Goal: Communication & Community: Share content

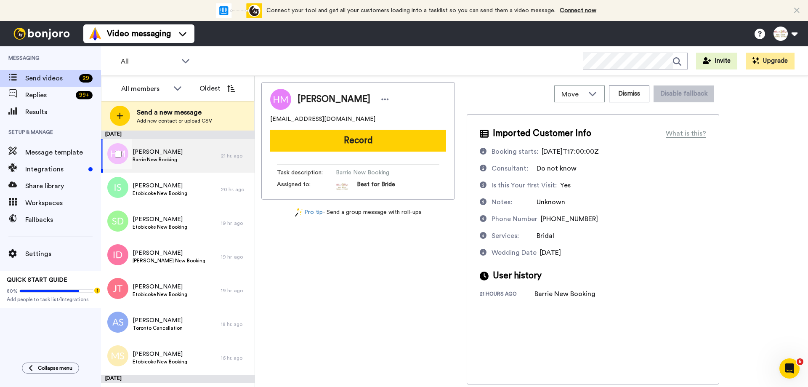
click at [167, 155] on span "[PERSON_NAME]" at bounding box center [158, 152] width 50 height 8
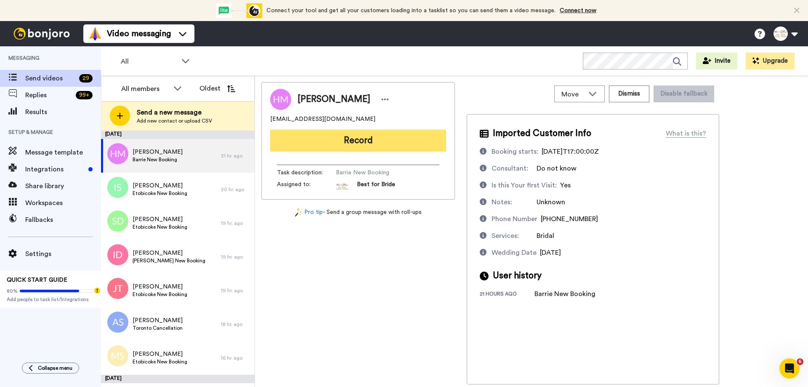
click at [333, 141] on button "Record" at bounding box center [358, 141] width 176 height 22
click at [353, 145] on button "Record" at bounding box center [358, 141] width 176 height 22
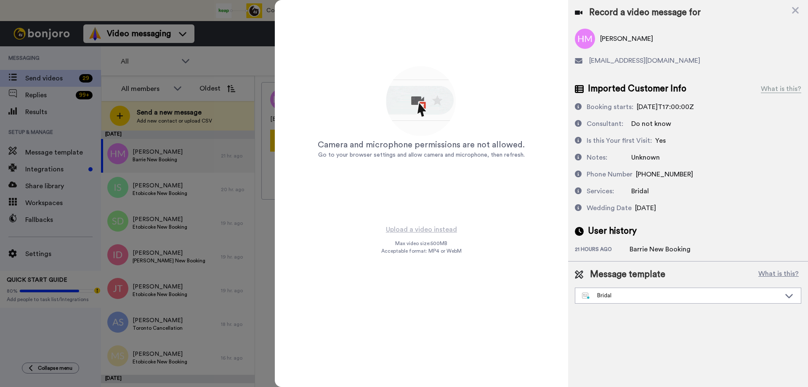
click at [799, 12] on icon at bounding box center [795, 10] width 8 height 11
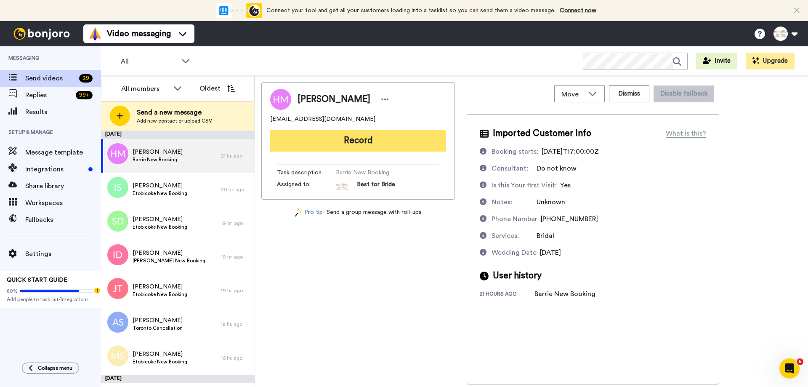
click at [373, 137] on button "Record" at bounding box center [358, 141] width 176 height 22
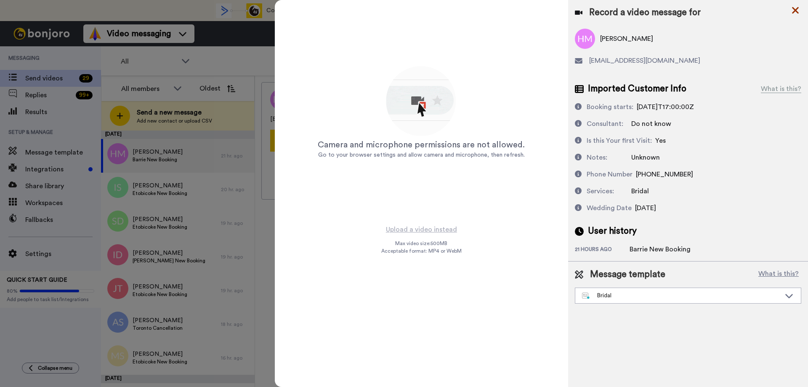
click at [799, 13] on icon at bounding box center [795, 10] width 8 height 11
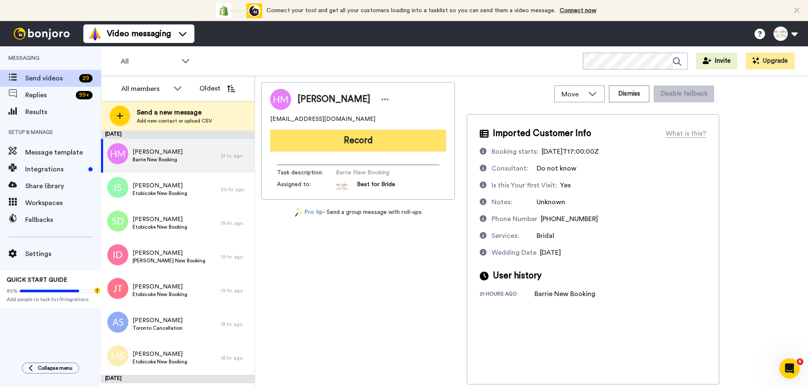
click at [362, 138] on button "Record" at bounding box center [358, 141] width 176 height 22
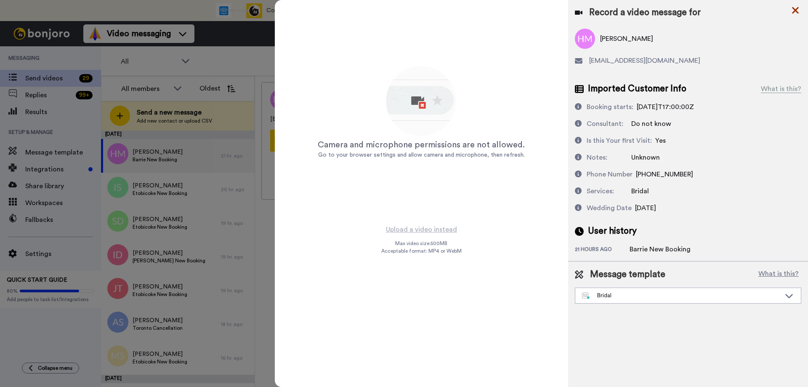
click at [798, 9] on icon at bounding box center [795, 10] width 8 height 11
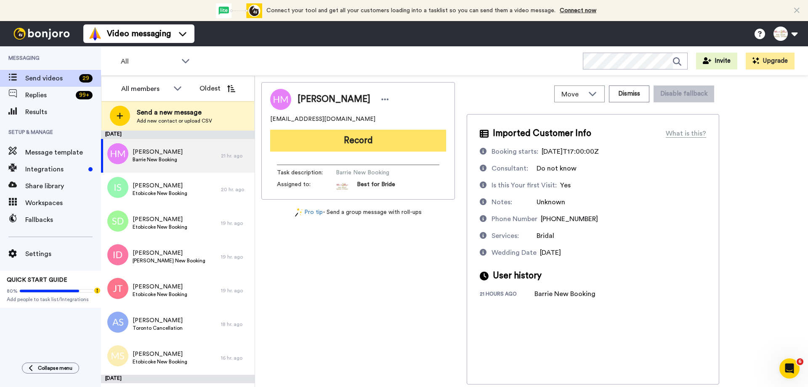
click at [340, 140] on button "Record" at bounding box center [358, 141] width 176 height 22
click at [346, 139] on button "Record" at bounding box center [358, 141] width 176 height 22
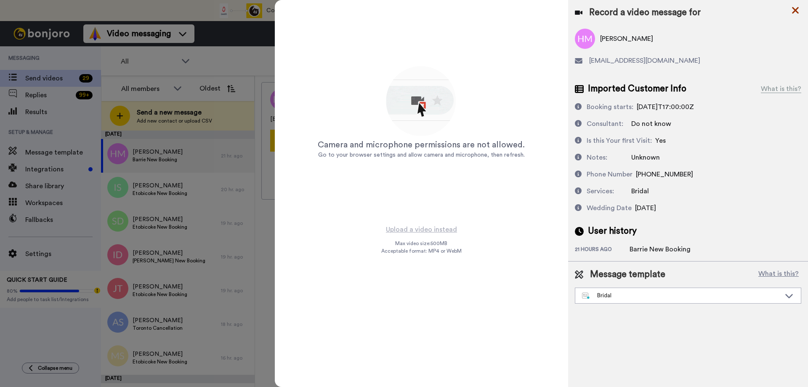
click at [797, 13] on icon at bounding box center [795, 10] width 8 height 11
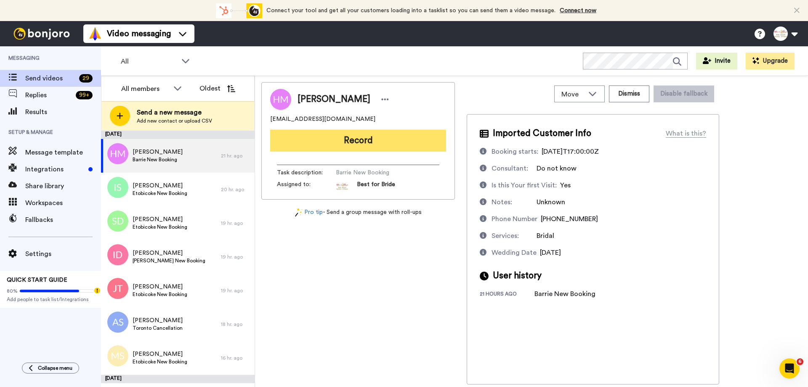
click at [345, 143] on button "Record" at bounding box center [358, 141] width 176 height 22
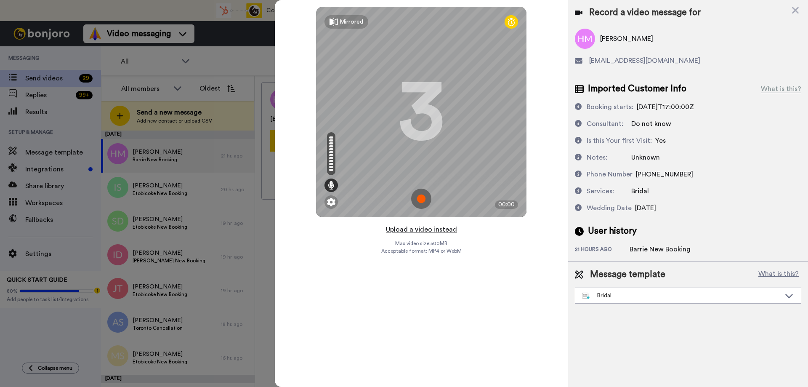
click at [417, 228] on button "Upload a video instead" at bounding box center [421, 229] width 76 height 11
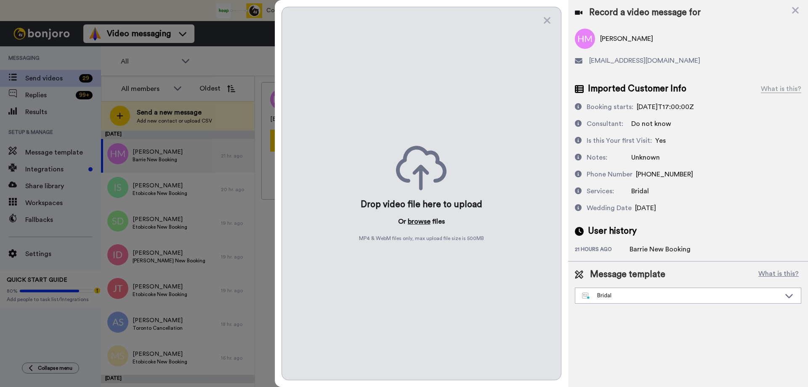
click at [412, 220] on button "browse" at bounding box center [419, 221] width 23 height 10
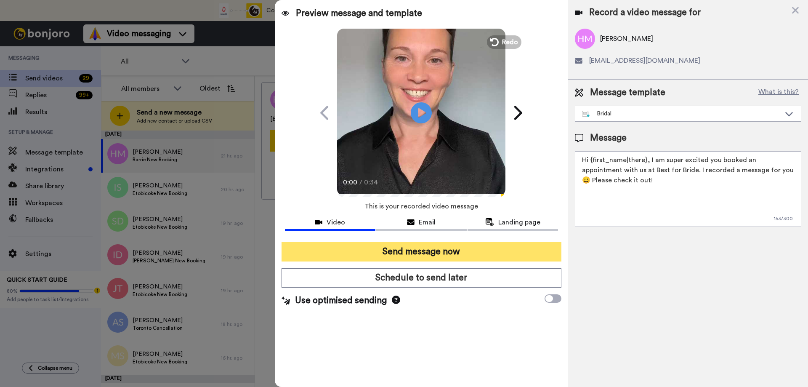
click at [392, 249] on button "Send message now" at bounding box center [422, 251] width 280 height 19
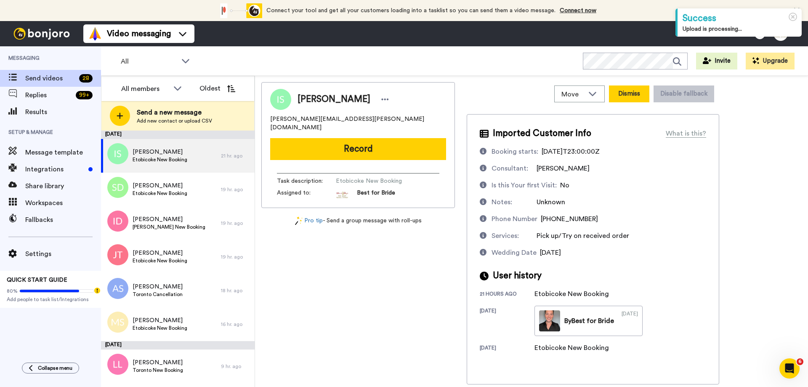
click at [634, 90] on button "Dismiss" at bounding box center [629, 93] width 40 height 17
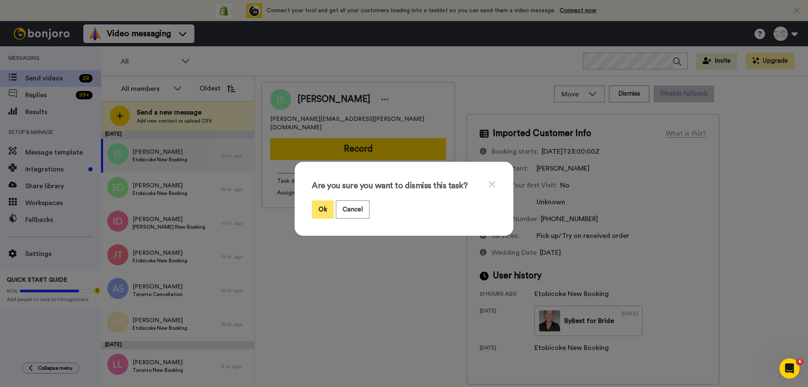
click at [316, 210] on button "Ok" at bounding box center [323, 209] width 22 height 18
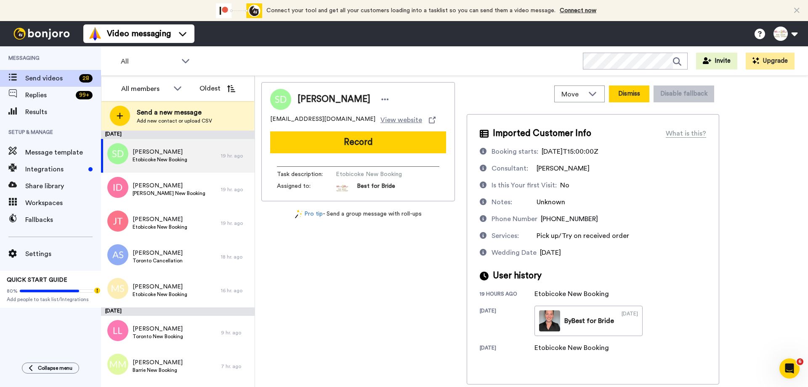
click at [628, 95] on button "Dismiss" at bounding box center [629, 93] width 40 height 17
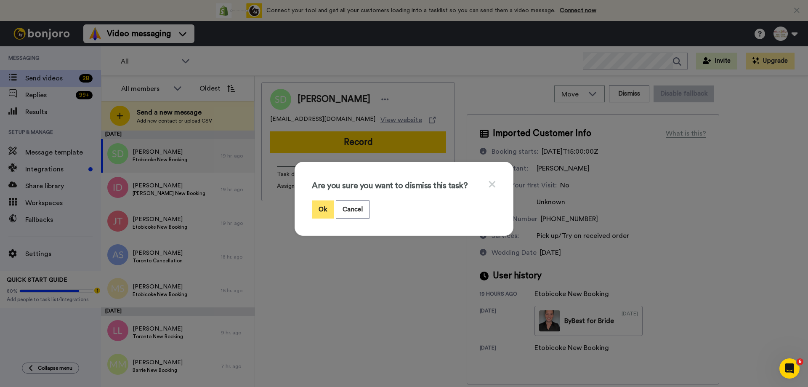
click at [318, 210] on button "Ok" at bounding box center [323, 209] width 22 height 18
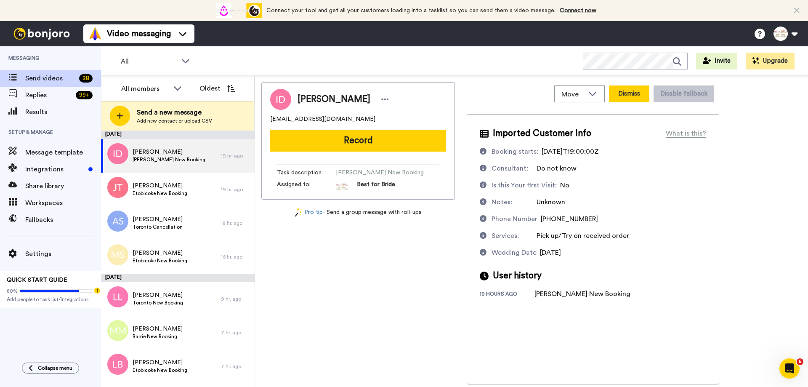
click at [636, 90] on button "Dismiss" at bounding box center [629, 93] width 40 height 17
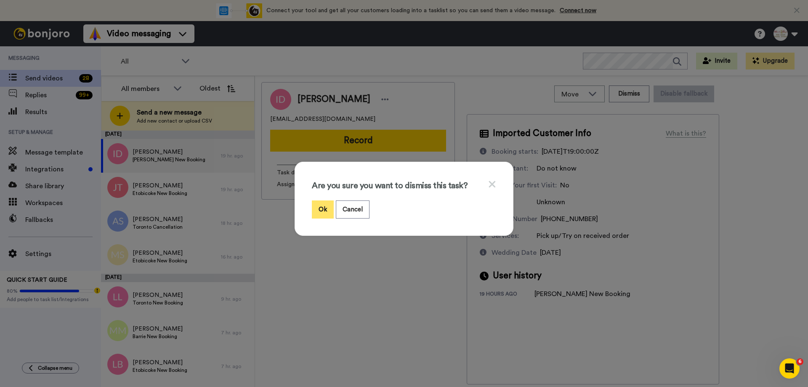
click at [319, 204] on button "Ok" at bounding box center [323, 209] width 22 height 18
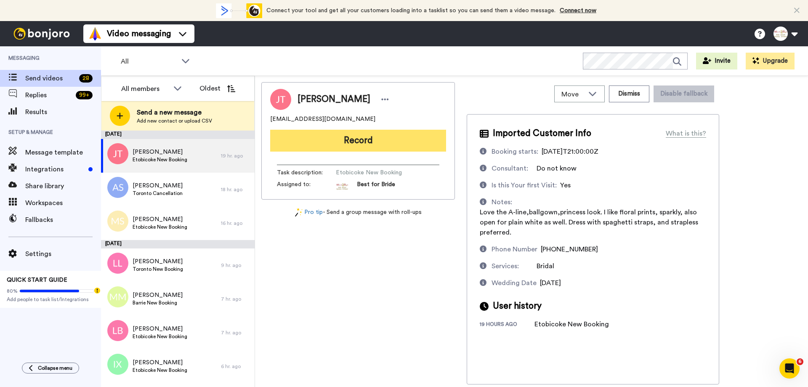
click at [375, 137] on button "Record" at bounding box center [358, 141] width 176 height 22
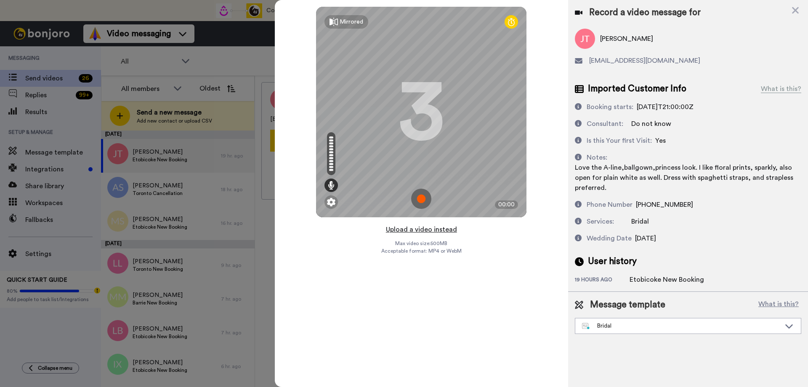
click at [417, 226] on button "Upload a video instead" at bounding box center [421, 229] width 76 height 11
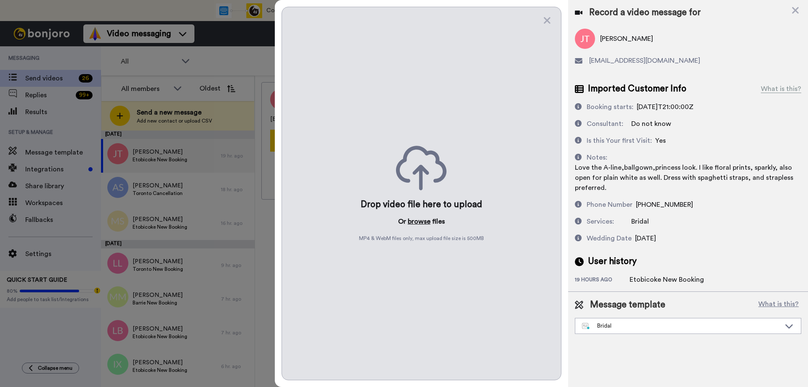
click at [418, 222] on button "browse" at bounding box center [419, 221] width 23 height 10
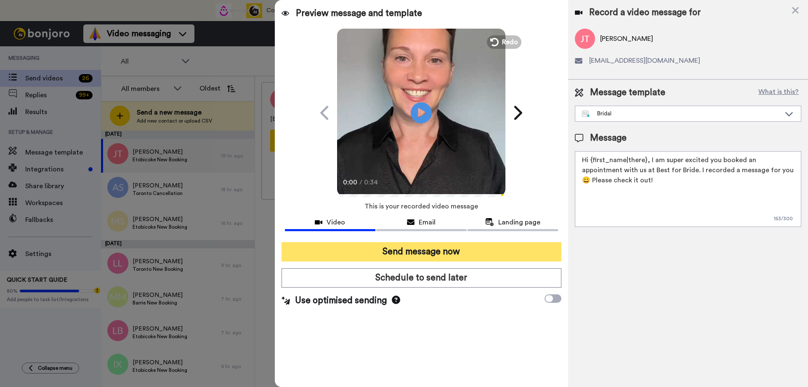
click at [454, 252] on button "Send message now" at bounding box center [422, 251] width 280 height 19
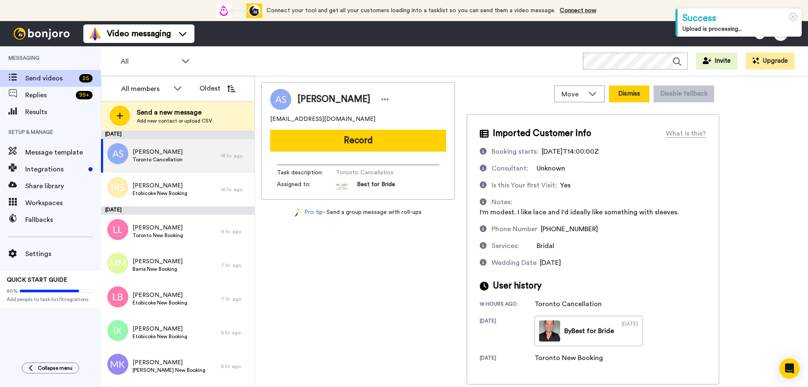
click at [635, 89] on button "Dismiss" at bounding box center [629, 93] width 40 height 17
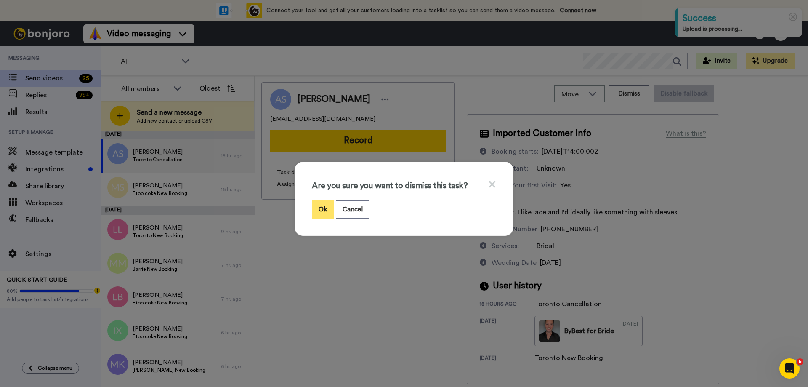
click at [324, 207] on button "Ok" at bounding box center [323, 209] width 22 height 18
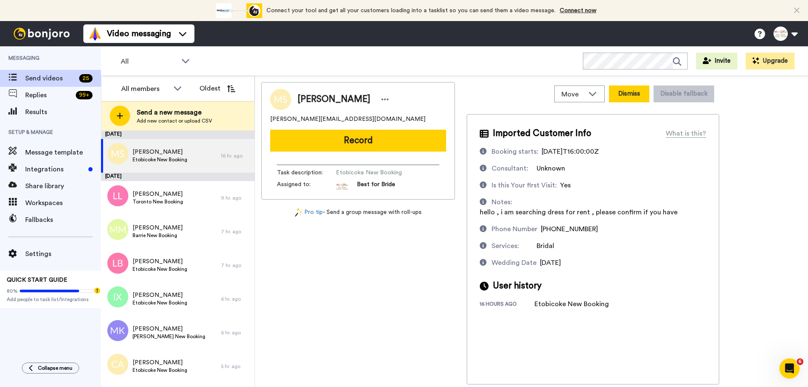
click at [637, 89] on button "Dismiss" at bounding box center [629, 93] width 40 height 17
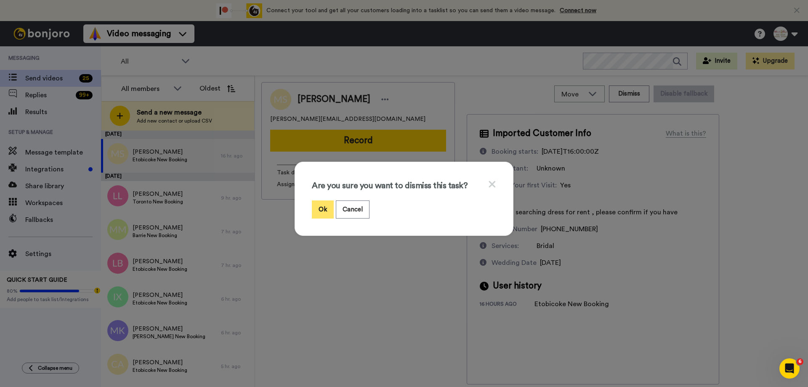
click at [324, 210] on button "Ok" at bounding box center [323, 209] width 22 height 18
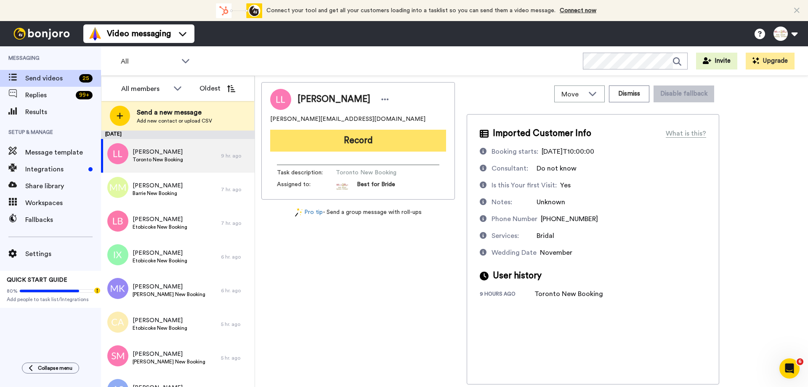
click at [356, 146] on button "Record" at bounding box center [358, 141] width 176 height 22
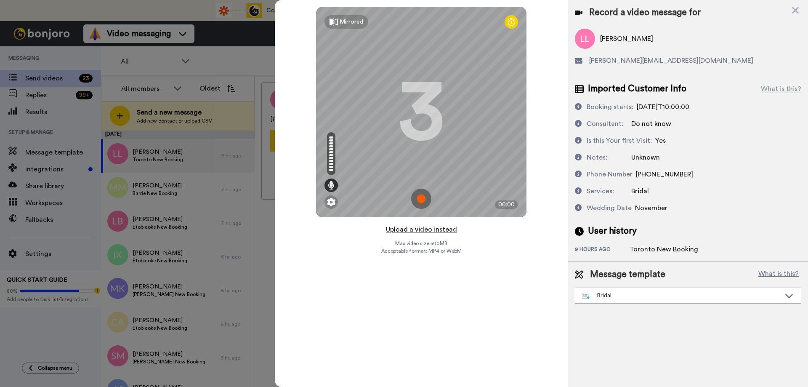
click at [412, 227] on button "Upload a video instead" at bounding box center [421, 229] width 76 height 11
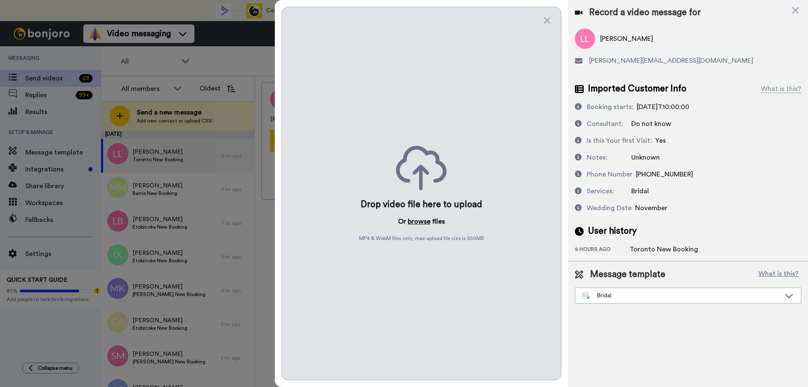
click at [416, 219] on button "browse" at bounding box center [419, 221] width 23 height 10
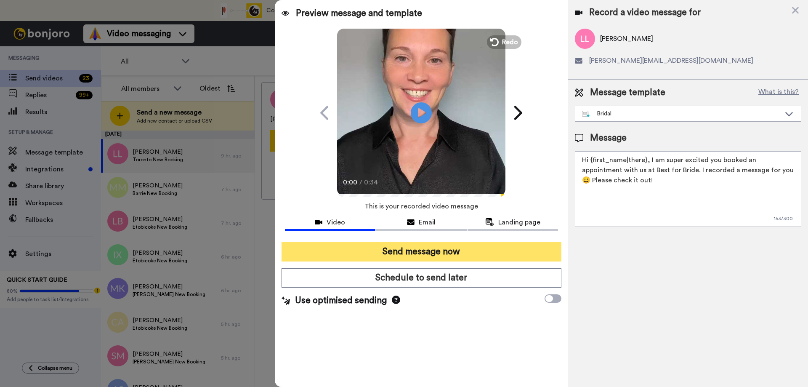
click at [416, 250] on button "Send message now" at bounding box center [422, 251] width 280 height 19
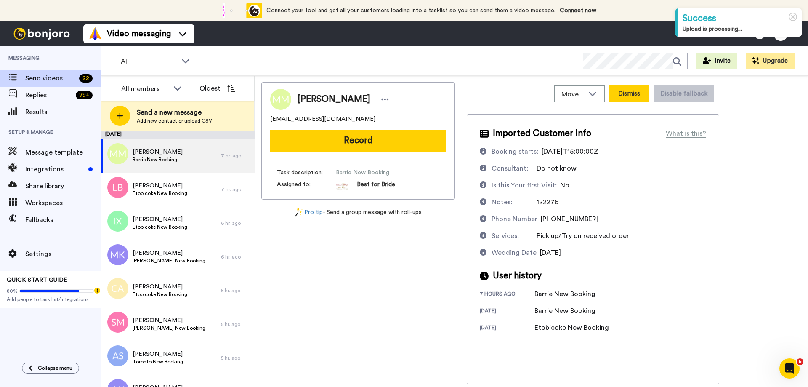
click at [627, 91] on button "Dismiss" at bounding box center [629, 93] width 40 height 17
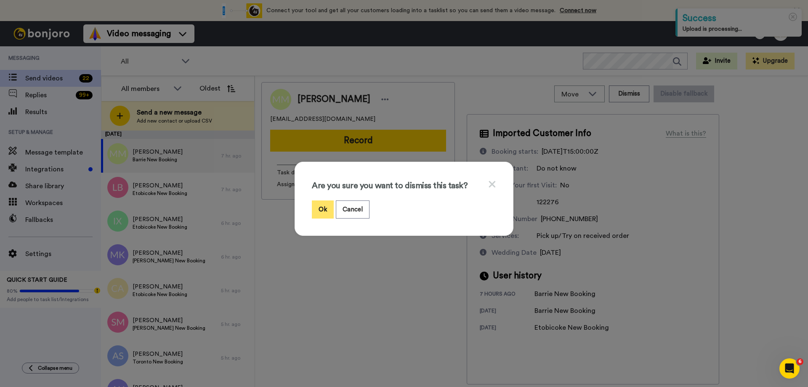
click at [321, 208] on button "Ok" at bounding box center [323, 209] width 22 height 18
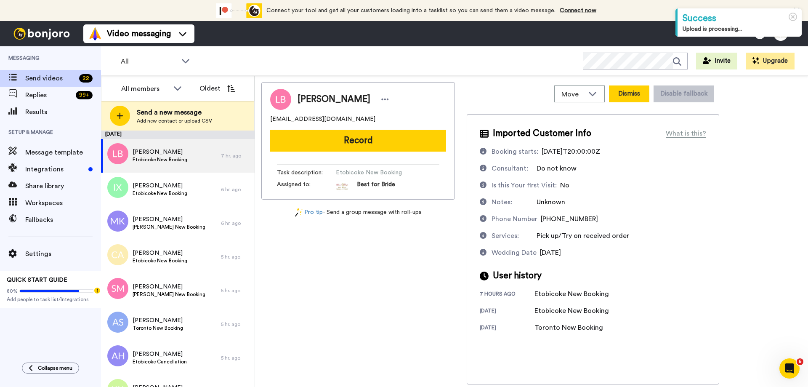
click at [640, 93] on button "Dismiss" at bounding box center [629, 93] width 40 height 17
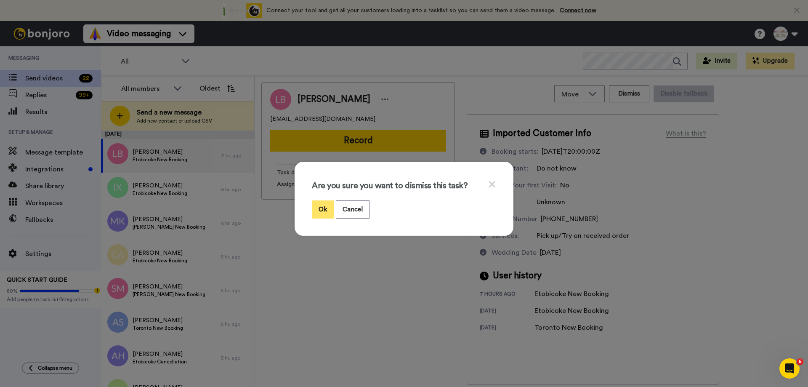
click at [317, 209] on button "Ok" at bounding box center [323, 209] width 22 height 18
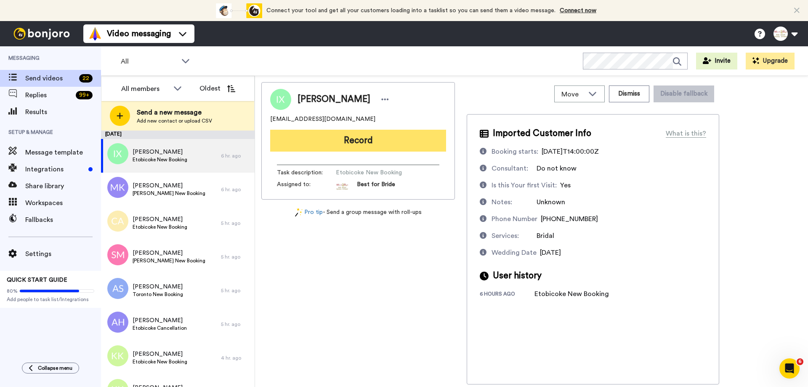
click at [381, 145] on button "Record" at bounding box center [358, 141] width 176 height 22
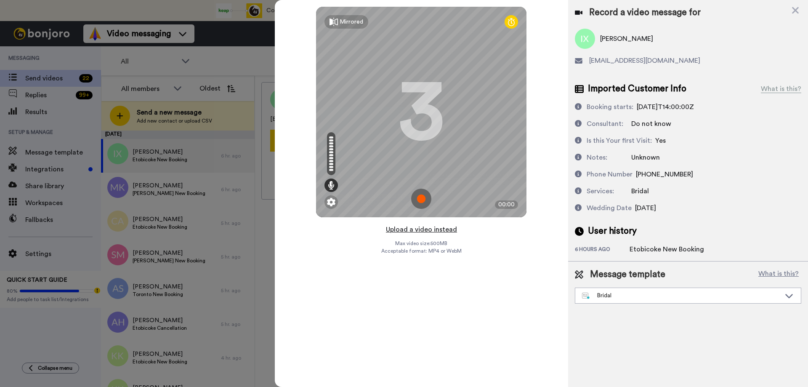
click at [436, 230] on button "Upload a video instead" at bounding box center [421, 229] width 76 height 11
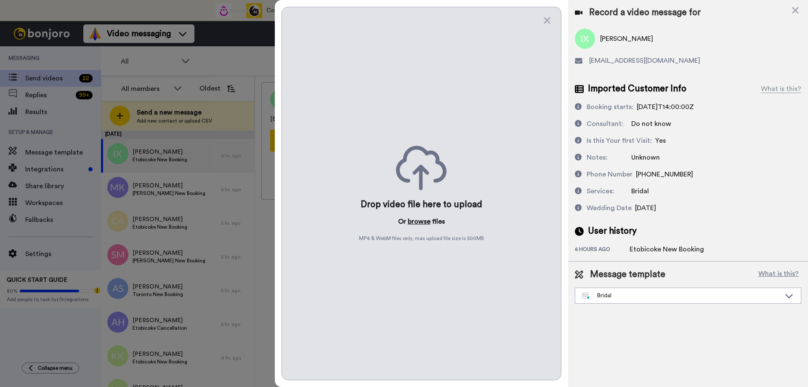
click at [419, 220] on button "browse" at bounding box center [419, 221] width 23 height 10
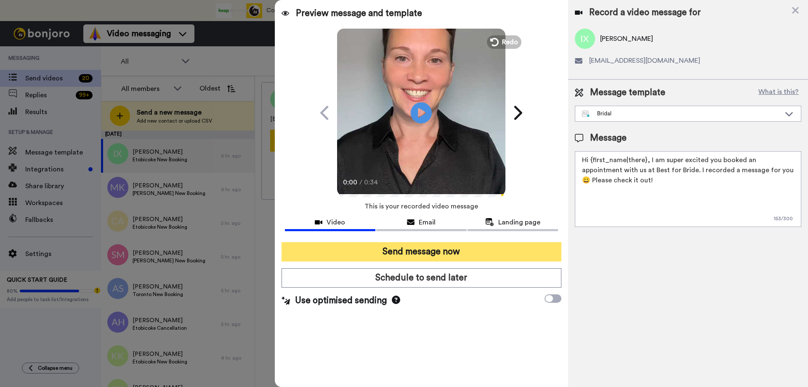
click at [413, 253] on button "Send message now" at bounding box center [422, 251] width 280 height 19
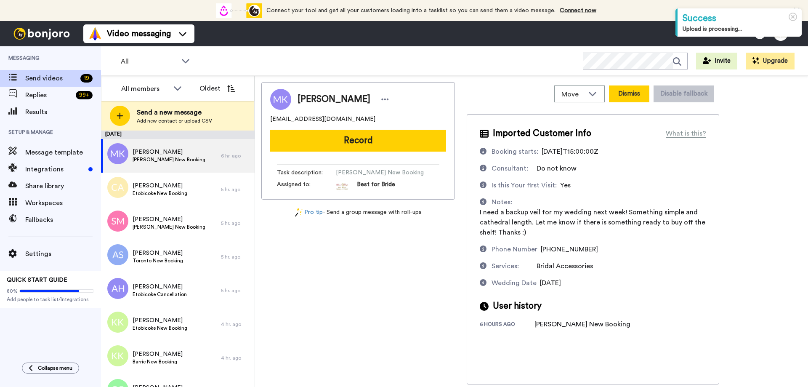
click at [624, 91] on button "Dismiss" at bounding box center [629, 93] width 40 height 17
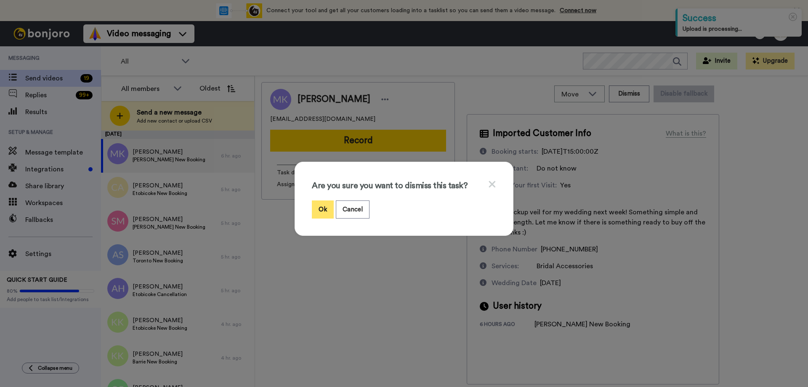
click at [319, 209] on button "Ok" at bounding box center [323, 209] width 22 height 18
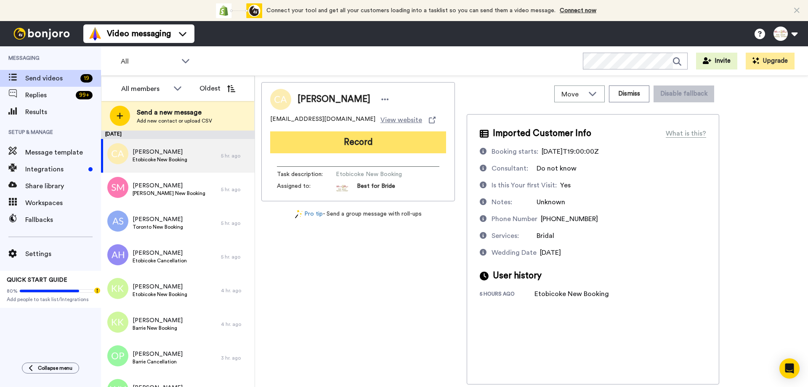
click at [350, 143] on button "Record" at bounding box center [358, 142] width 176 height 22
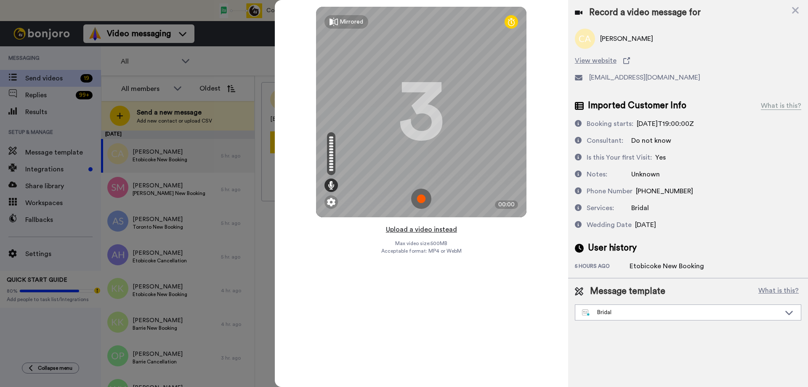
click at [422, 228] on button "Upload a video instead" at bounding box center [421, 229] width 76 height 11
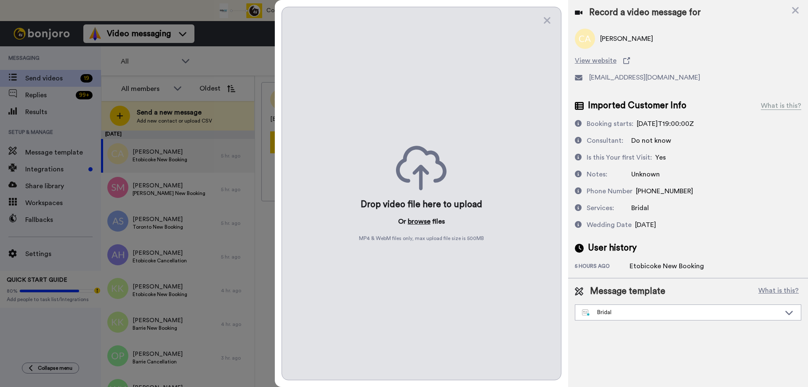
click at [422, 221] on button "browse" at bounding box center [419, 221] width 23 height 10
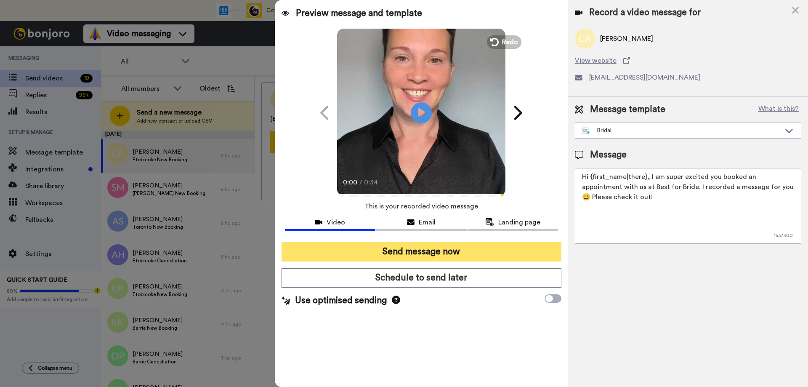
click at [412, 246] on button "Send message now" at bounding box center [422, 251] width 280 height 19
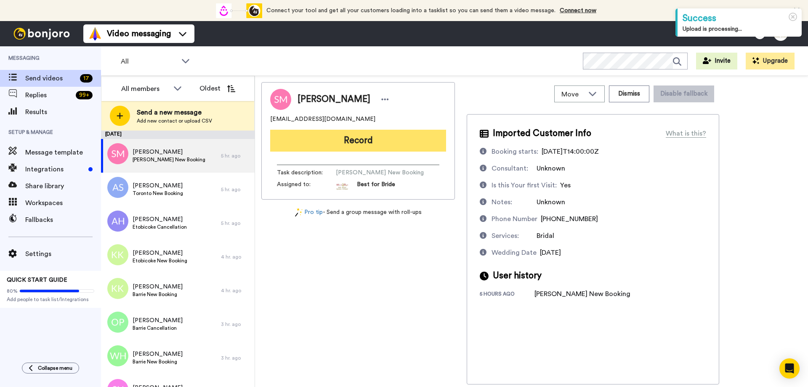
click at [375, 145] on button "Record" at bounding box center [358, 141] width 176 height 22
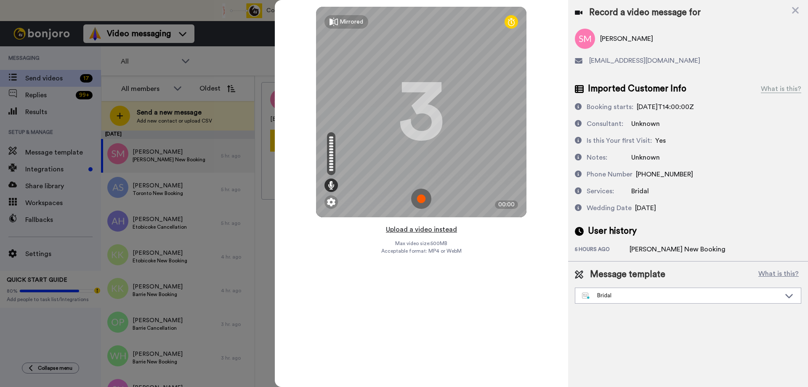
click at [415, 230] on button "Upload a video instead" at bounding box center [421, 229] width 76 height 11
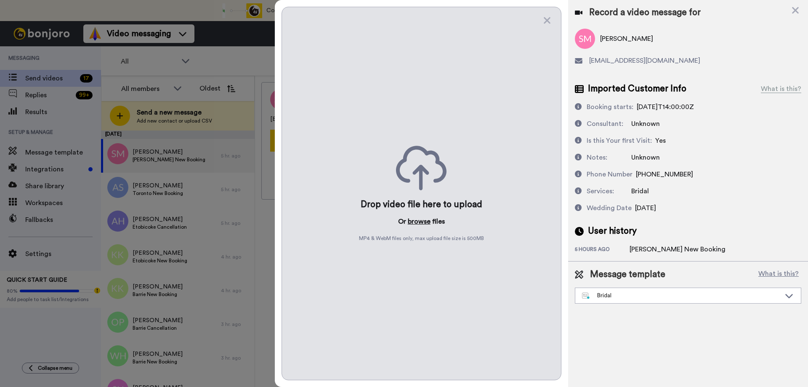
click at [420, 223] on button "browse" at bounding box center [419, 221] width 23 height 10
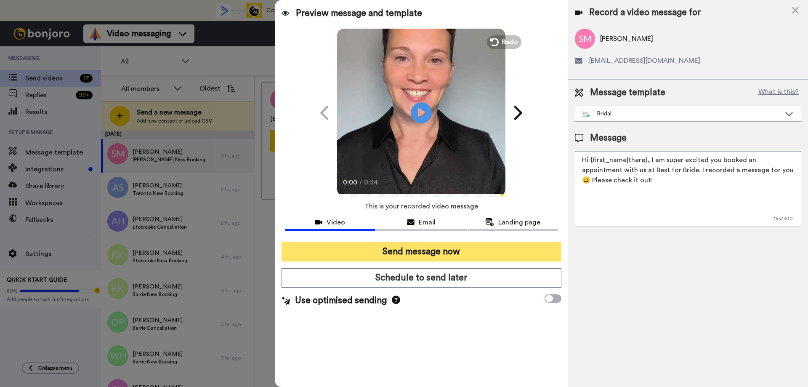
click at [428, 256] on button "Send message now" at bounding box center [422, 251] width 280 height 19
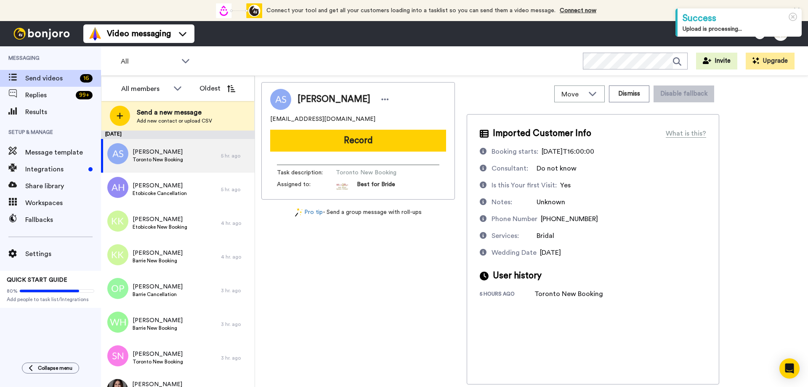
click at [380, 143] on button "Record" at bounding box center [358, 141] width 176 height 22
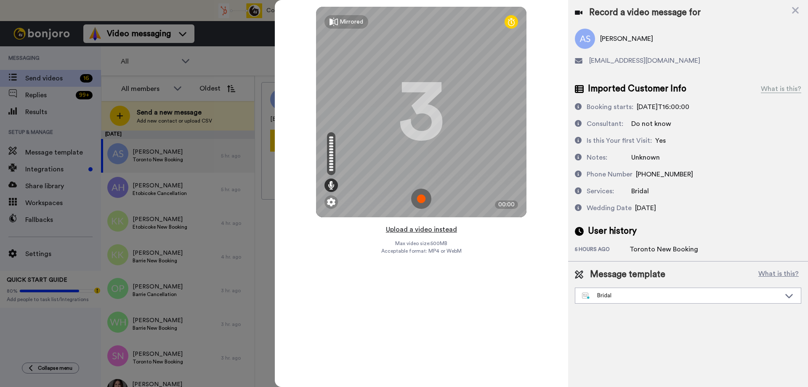
click at [400, 229] on button "Upload a video instead" at bounding box center [421, 229] width 76 height 11
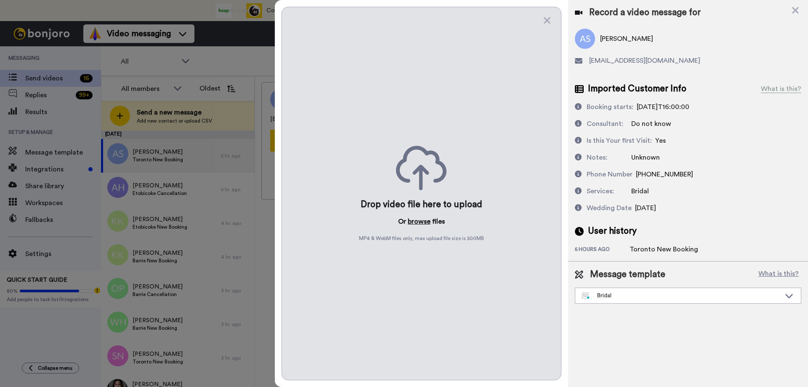
click at [414, 218] on button "browse" at bounding box center [419, 221] width 23 height 10
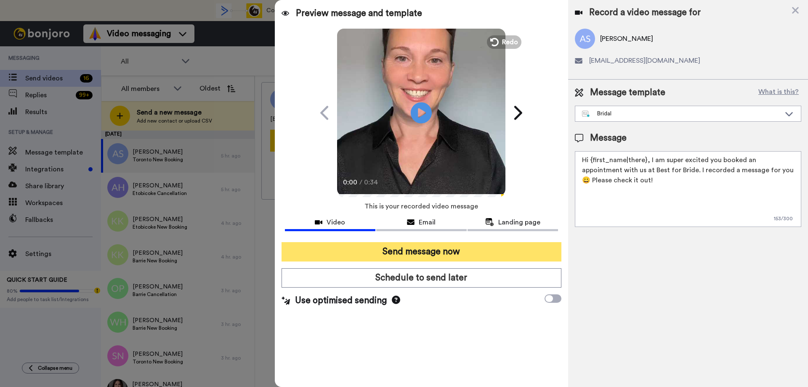
click at [415, 254] on button "Send message now" at bounding box center [422, 251] width 280 height 19
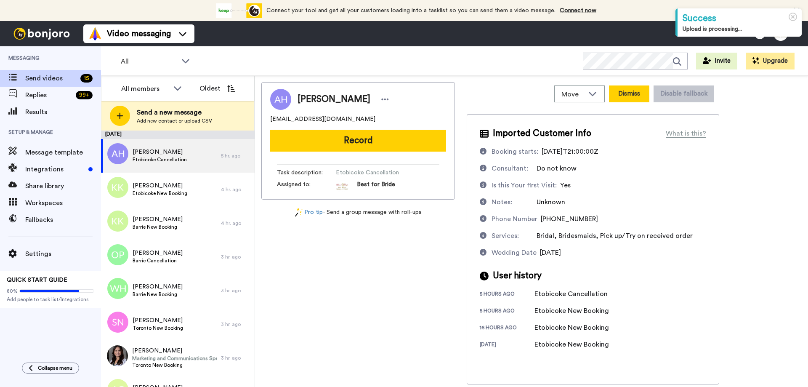
click at [632, 92] on button "Dismiss" at bounding box center [629, 93] width 40 height 17
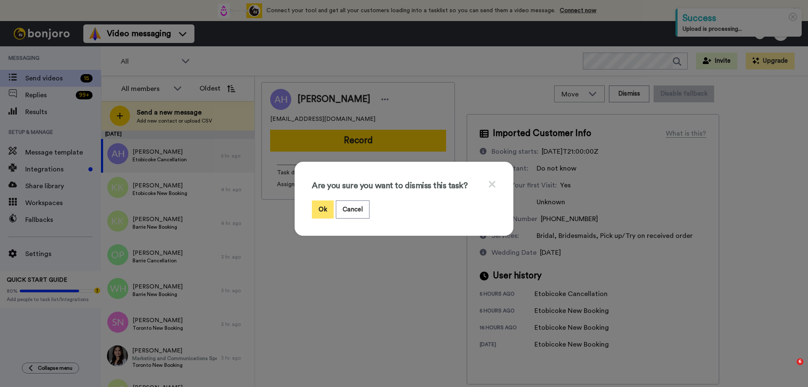
click at [315, 205] on button "Ok" at bounding box center [323, 209] width 22 height 18
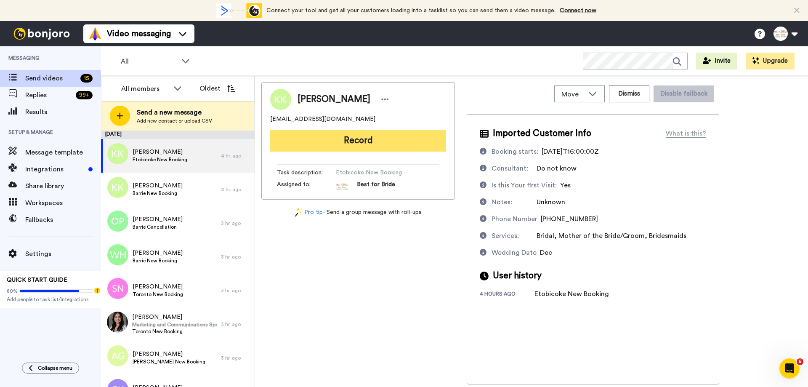
click at [358, 146] on button "Record" at bounding box center [358, 141] width 176 height 22
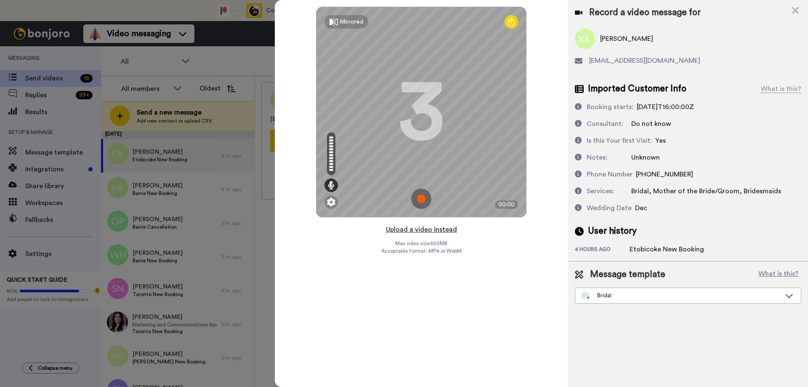
click at [417, 230] on button "Upload a video instead" at bounding box center [421, 229] width 76 height 11
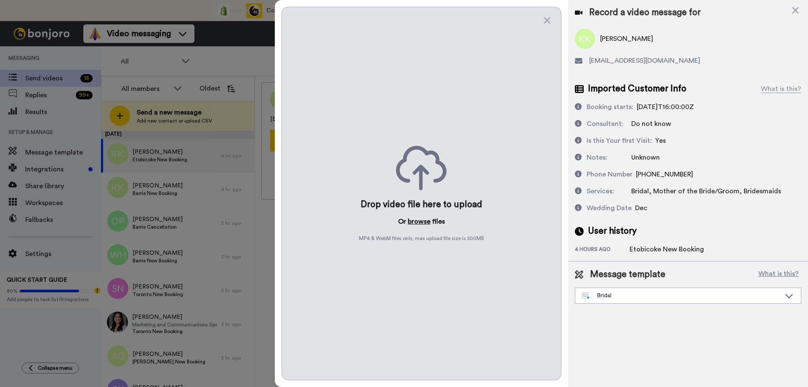
click at [417, 223] on button "browse" at bounding box center [419, 221] width 23 height 10
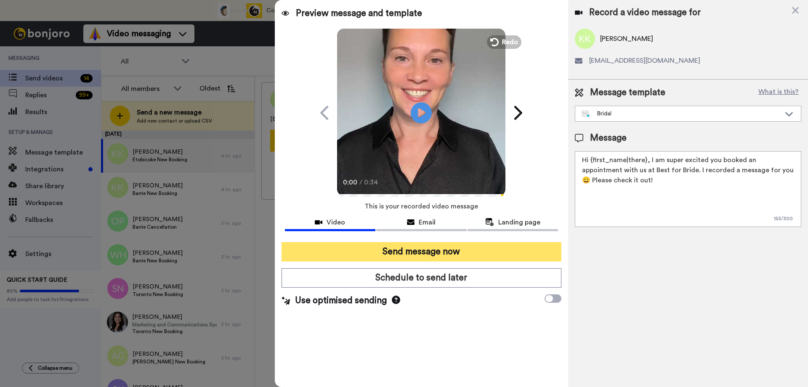
click at [398, 254] on button "Send message now" at bounding box center [422, 251] width 280 height 19
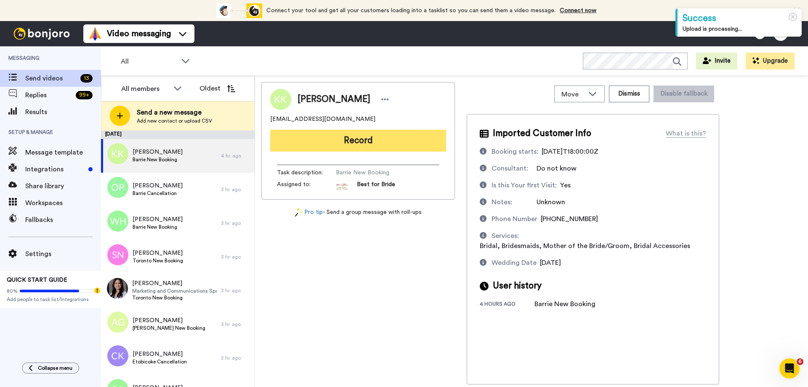
click at [358, 142] on button "Record" at bounding box center [358, 141] width 176 height 22
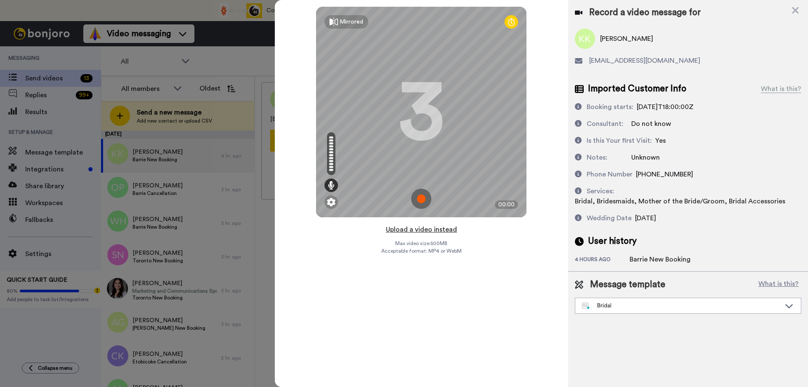
click at [438, 228] on button "Upload a video instead" at bounding box center [421, 229] width 76 height 11
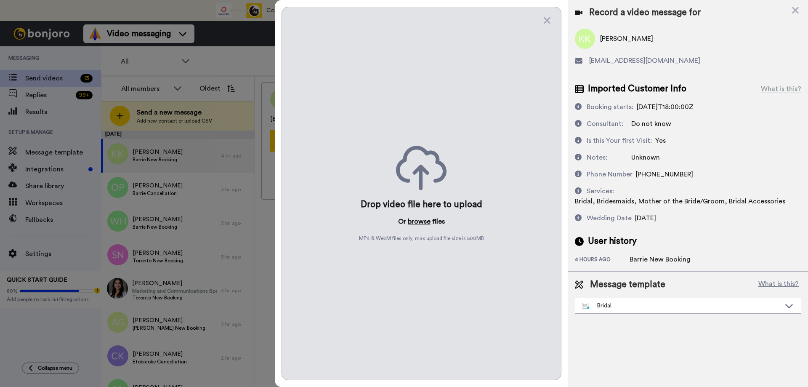
click at [416, 219] on button "browse" at bounding box center [419, 221] width 23 height 10
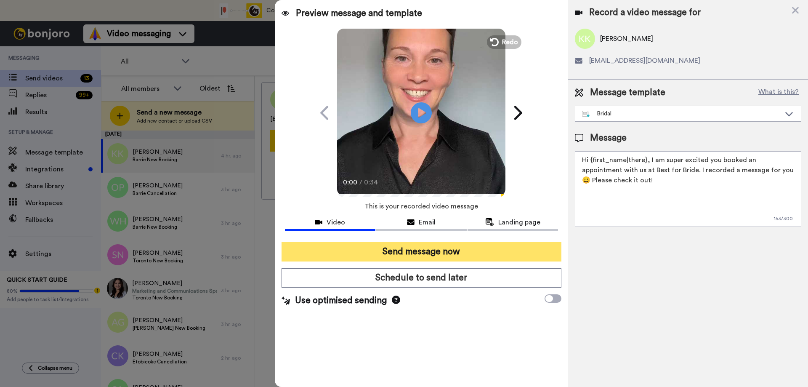
click at [414, 255] on button "Send message now" at bounding box center [422, 251] width 280 height 19
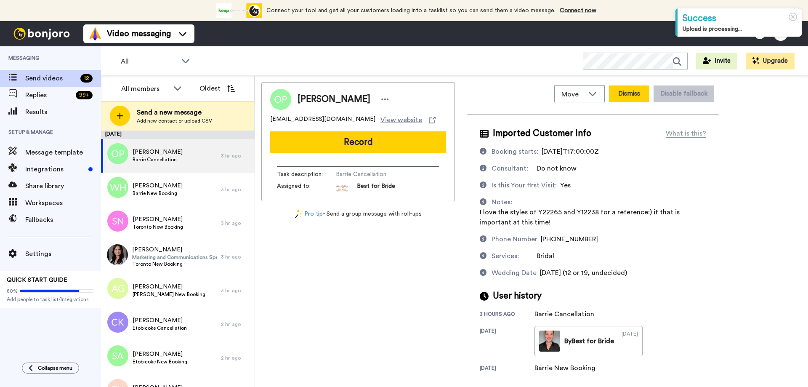
click at [624, 94] on button "Dismiss" at bounding box center [629, 93] width 40 height 17
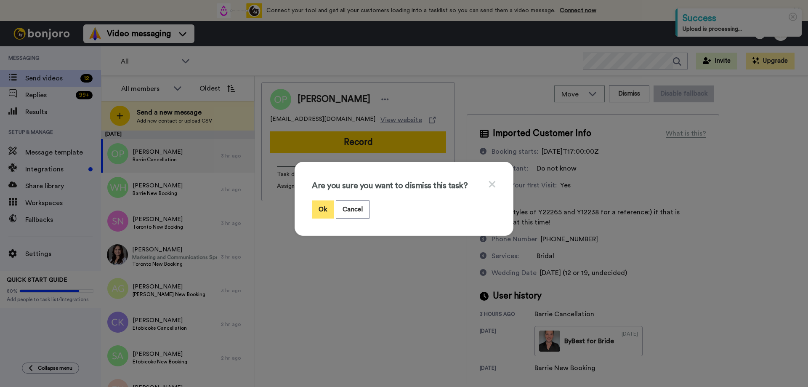
click at [321, 207] on button "Ok" at bounding box center [323, 209] width 22 height 18
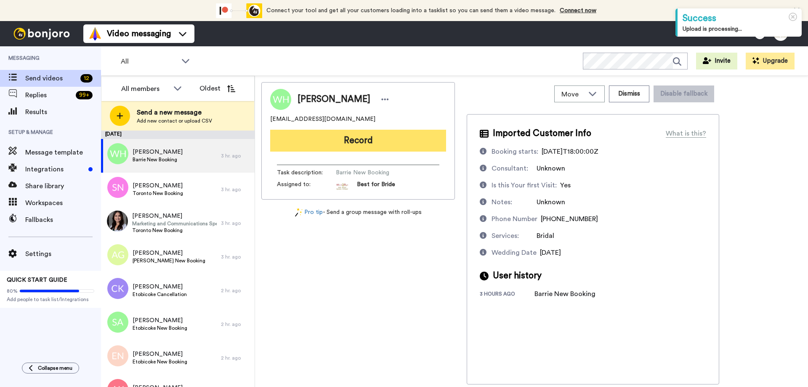
click at [359, 143] on button "Record" at bounding box center [358, 141] width 176 height 22
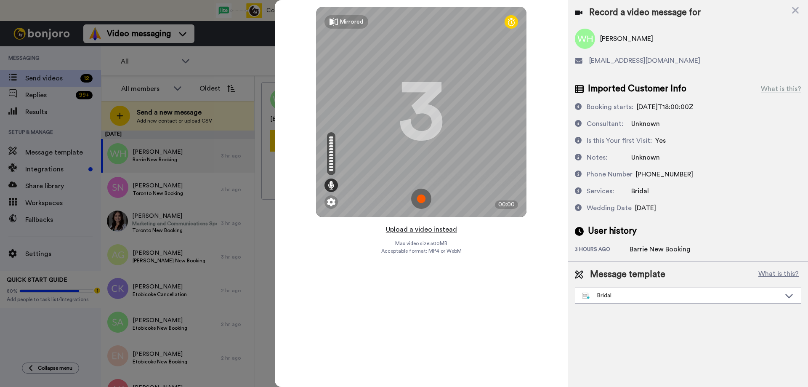
click at [420, 230] on button "Upload a video instead" at bounding box center [421, 229] width 76 height 11
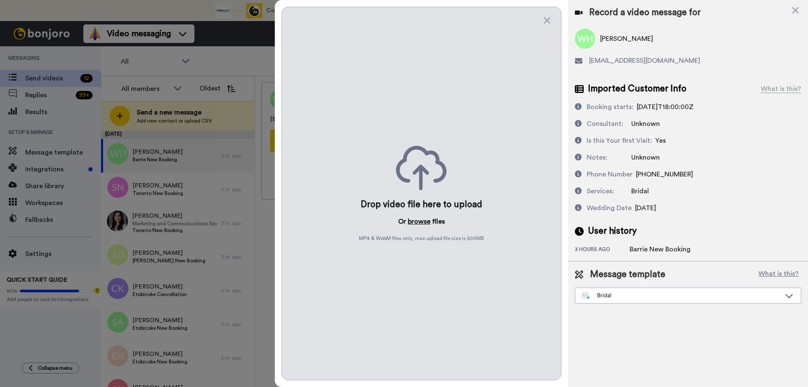
click at [420, 220] on button "browse" at bounding box center [419, 221] width 23 height 10
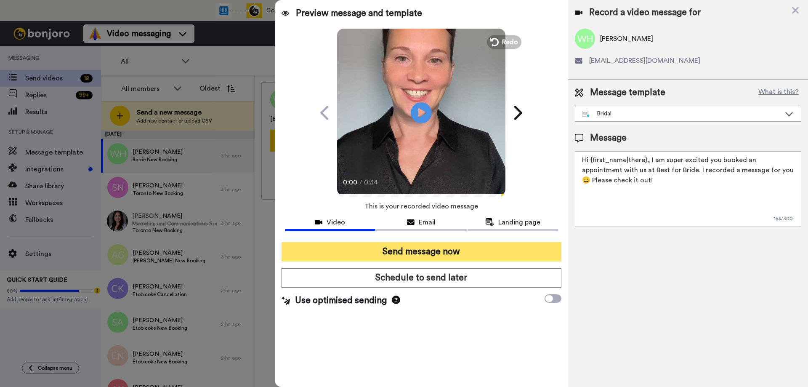
click at [398, 249] on button "Send message now" at bounding box center [422, 251] width 280 height 19
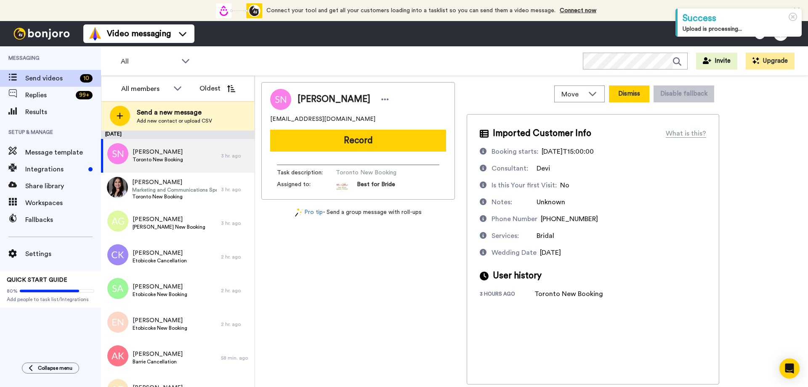
click at [620, 89] on button "Dismiss" at bounding box center [629, 93] width 40 height 17
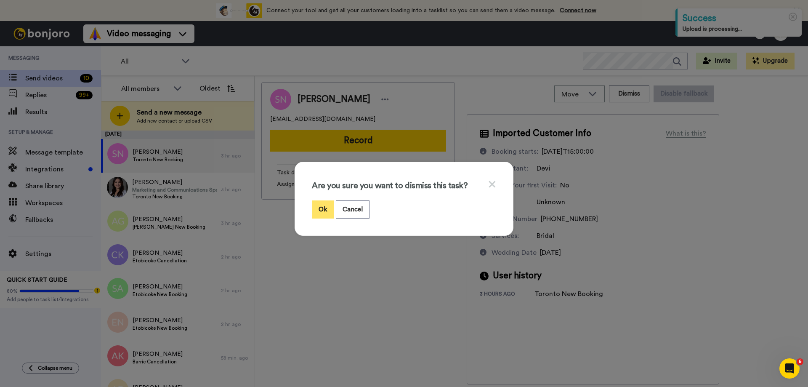
click at [318, 210] on button "Ok" at bounding box center [323, 209] width 22 height 18
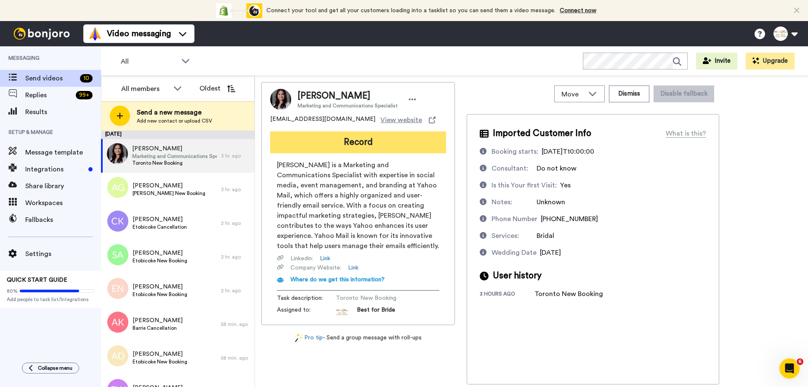
click at [362, 141] on button "Record" at bounding box center [358, 142] width 176 height 22
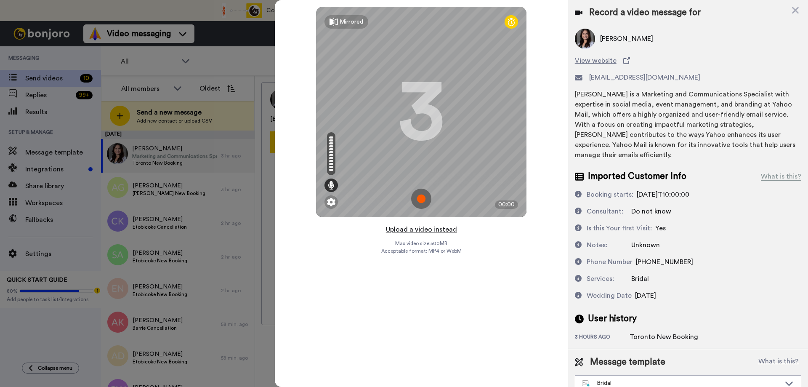
click at [401, 229] on button "Upload a video instead" at bounding box center [421, 229] width 76 height 11
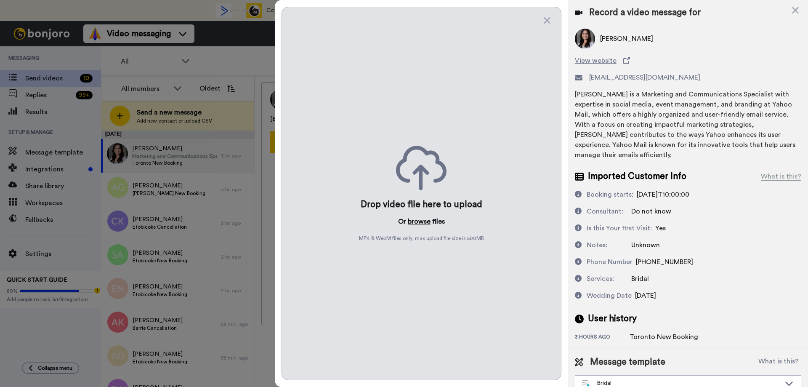
click at [428, 221] on button "browse" at bounding box center [419, 221] width 23 height 10
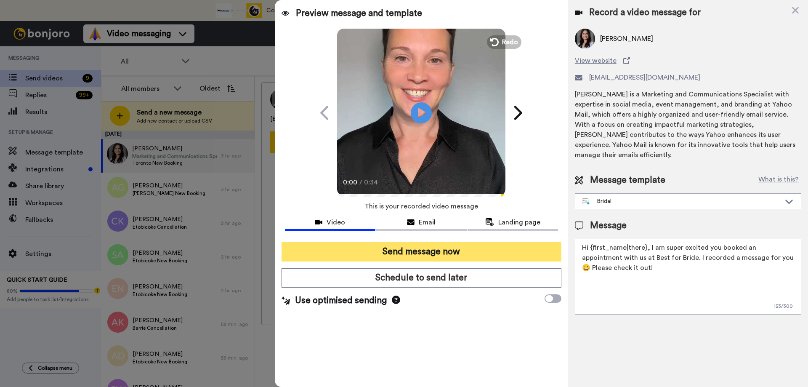
click at [407, 252] on button "Send message now" at bounding box center [422, 251] width 280 height 19
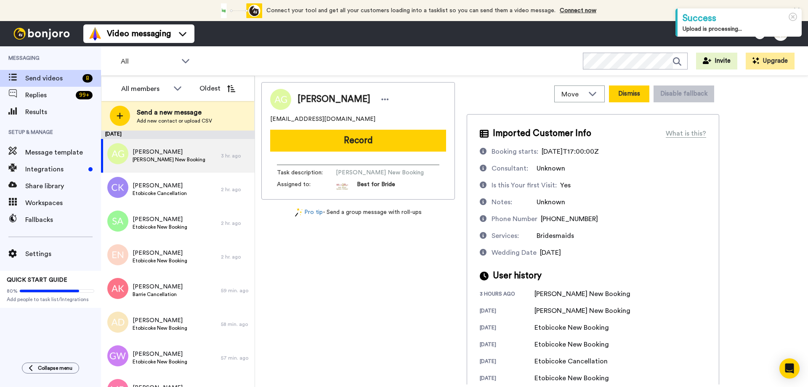
click at [621, 92] on button "Dismiss" at bounding box center [629, 93] width 40 height 17
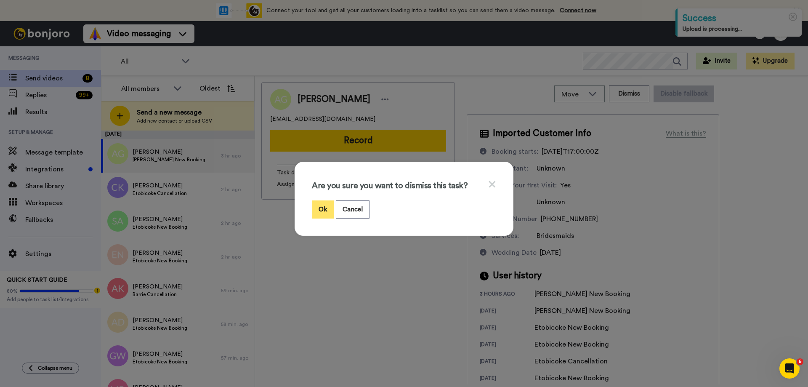
click at [318, 207] on button "Ok" at bounding box center [323, 209] width 22 height 18
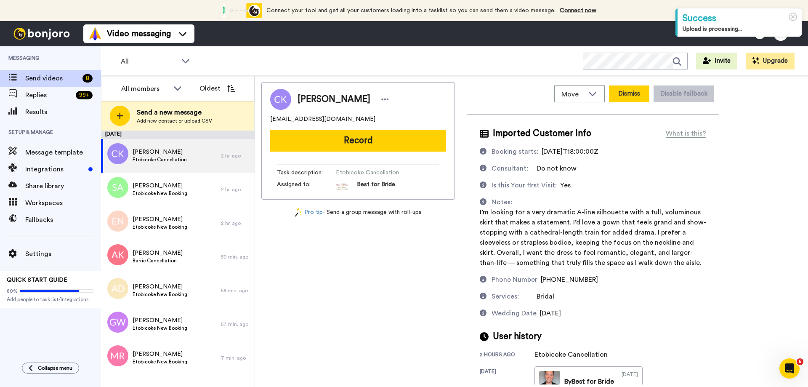
click at [627, 96] on button "Dismiss" at bounding box center [629, 93] width 40 height 17
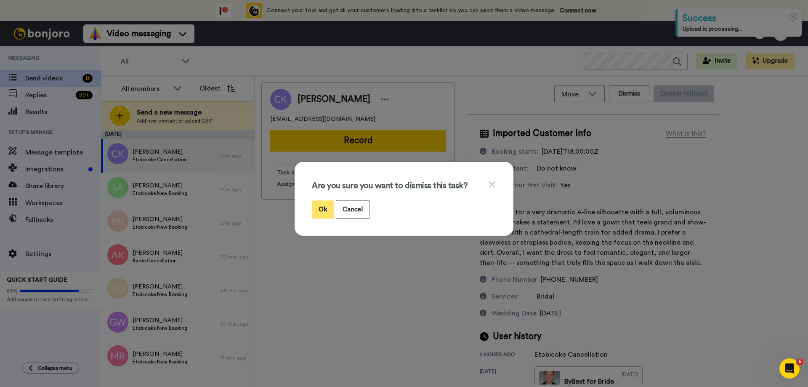
click at [321, 209] on button "Ok" at bounding box center [323, 209] width 22 height 18
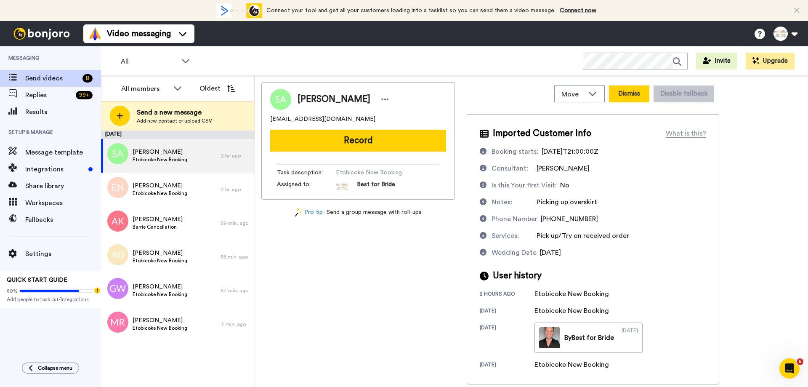
click at [632, 91] on button "Dismiss" at bounding box center [629, 93] width 40 height 17
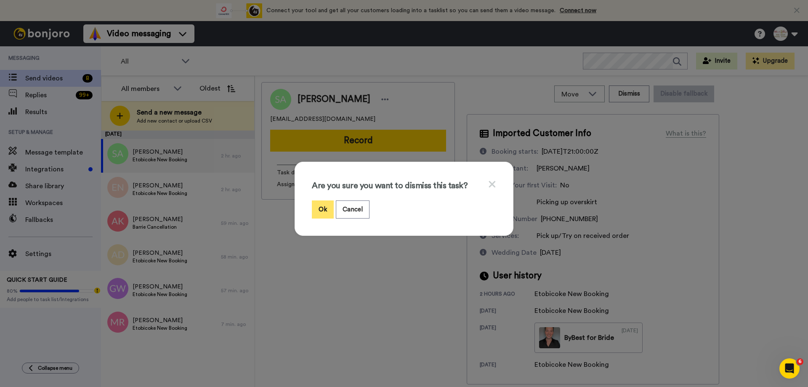
click at [320, 207] on button "Ok" at bounding box center [323, 209] width 22 height 18
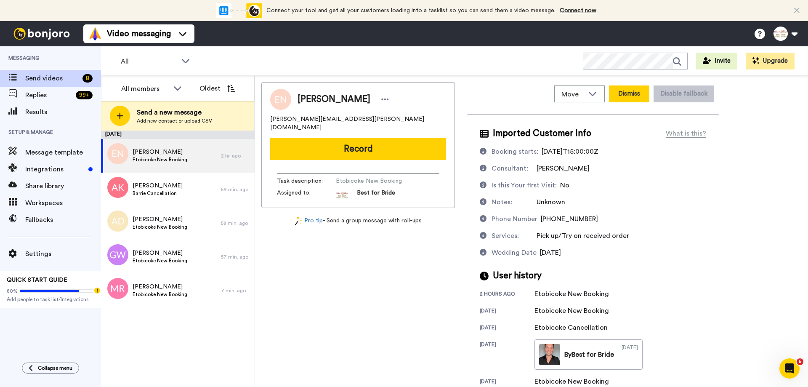
click at [639, 95] on button "Dismiss" at bounding box center [629, 93] width 40 height 17
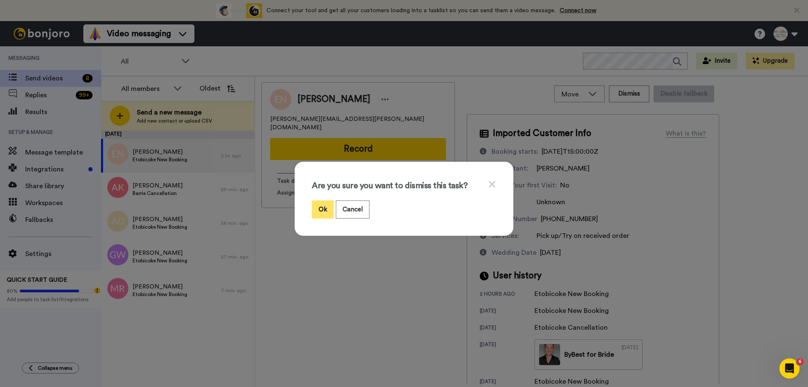
click at [321, 212] on button "Ok" at bounding box center [323, 209] width 22 height 18
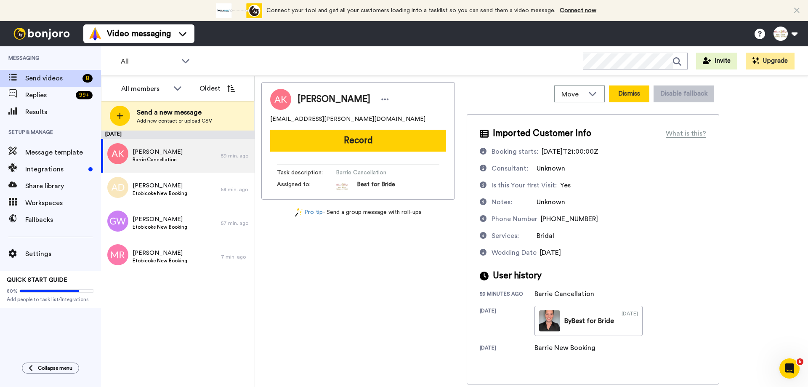
click at [624, 95] on button "Dismiss" at bounding box center [629, 93] width 40 height 17
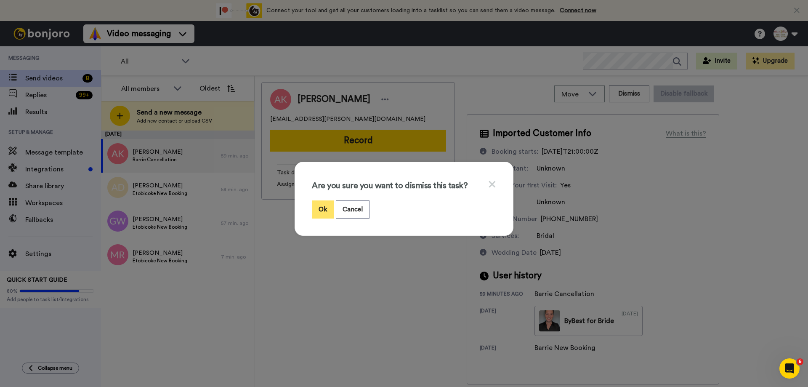
click at [318, 211] on button "Ok" at bounding box center [323, 209] width 22 height 18
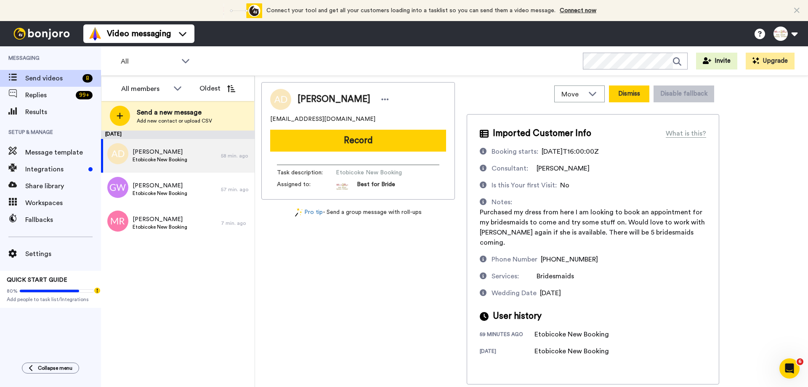
click at [632, 98] on button "Dismiss" at bounding box center [629, 93] width 40 height 17
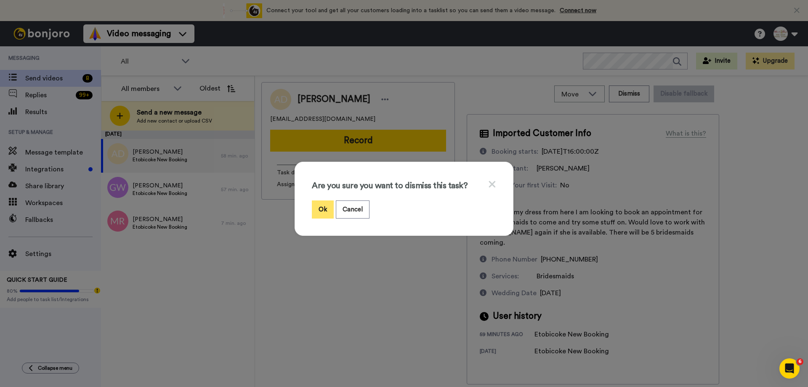
click at [316, 208] on button "Ok" at bounding box center [323, 209] width 22 height 18
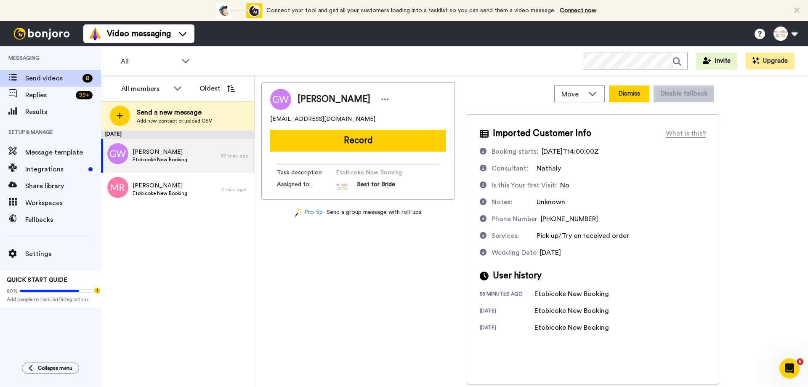
click at [624, 92] on button "Dismiss" at bounding box center [629, 93] width 40 height 17
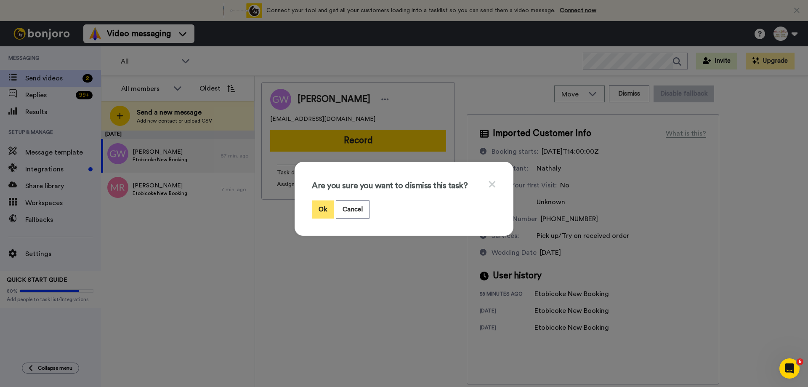
click at [318, 207] on button "Ok" at bounding box center [323, 209] width 22 height 18
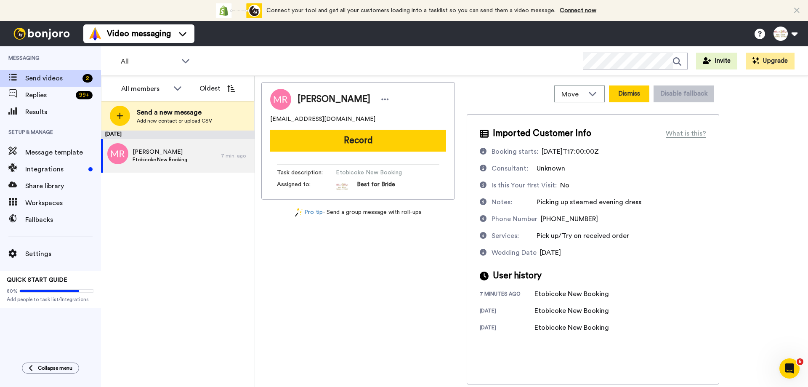
click at [633, 88] on button "Dismiss" at bounding box center [629, 93] width 40 height 17
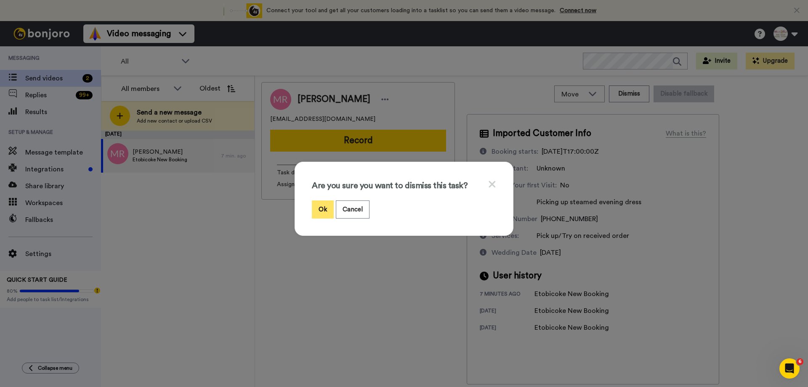
click at [319, 210] on button "Ok" at bounding box center [323, 209] width 22 height 18
